Goal: Transaction & Acquisition: Purchase product/service

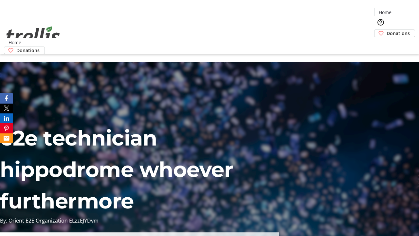
click at [386, 30] on span "Donations" at bounding box center [397, 33] width 23 height 7
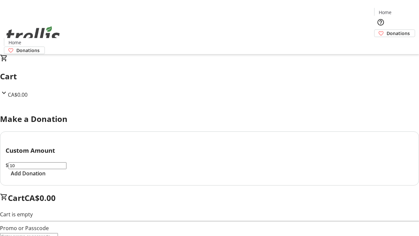
click at [45, 177] on span "Add Donation" at bounding box center [28, 173] width 35 height 8
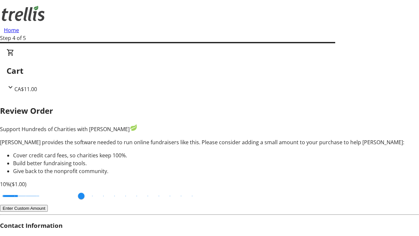
click at [48, 204] on button "Enter Custom Amount" at bounding box center [24, 207] width 48 height 7
